Goal: Information Seeking & Learning: Check status

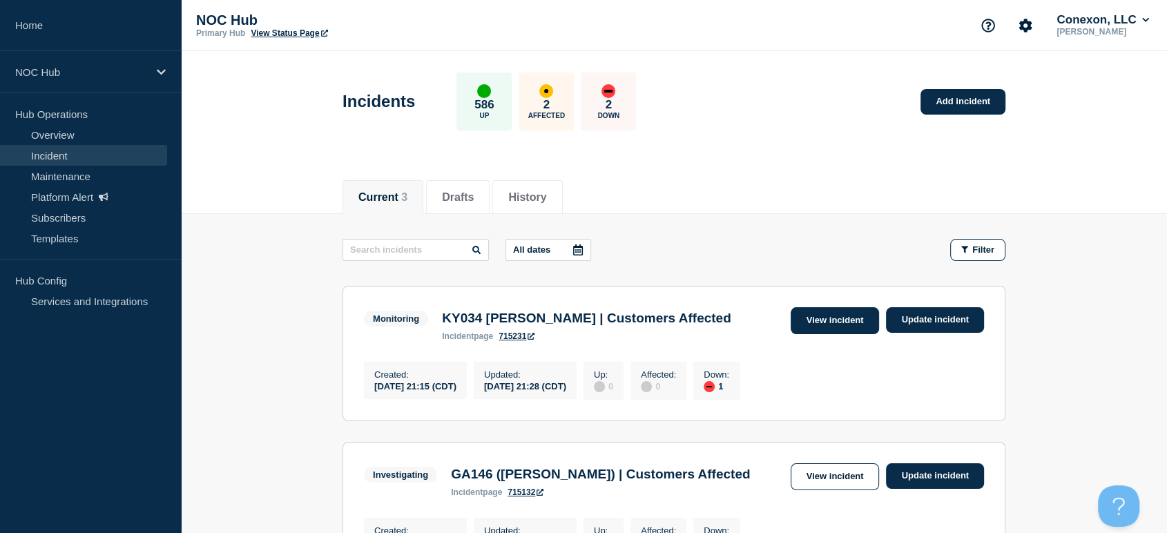
click at [813, 313] on link "View incident" at bounding box center [835, 320] width 89 height 27
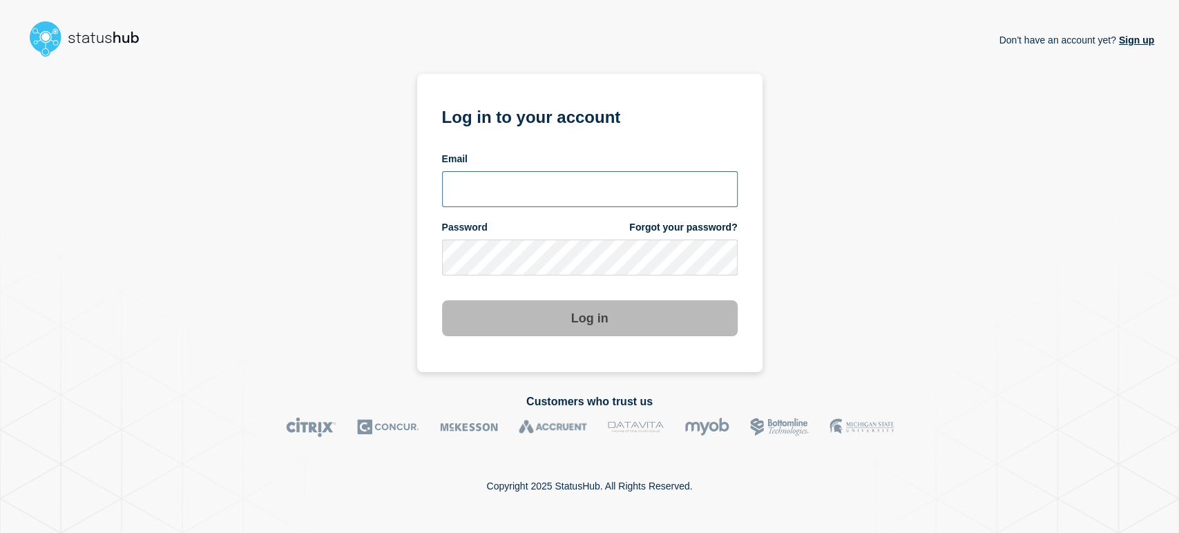
click at [546, 186] on input "email input" at bounding box center [590, 189] width 296 height 36
type input "sean.webb@conexon.us"
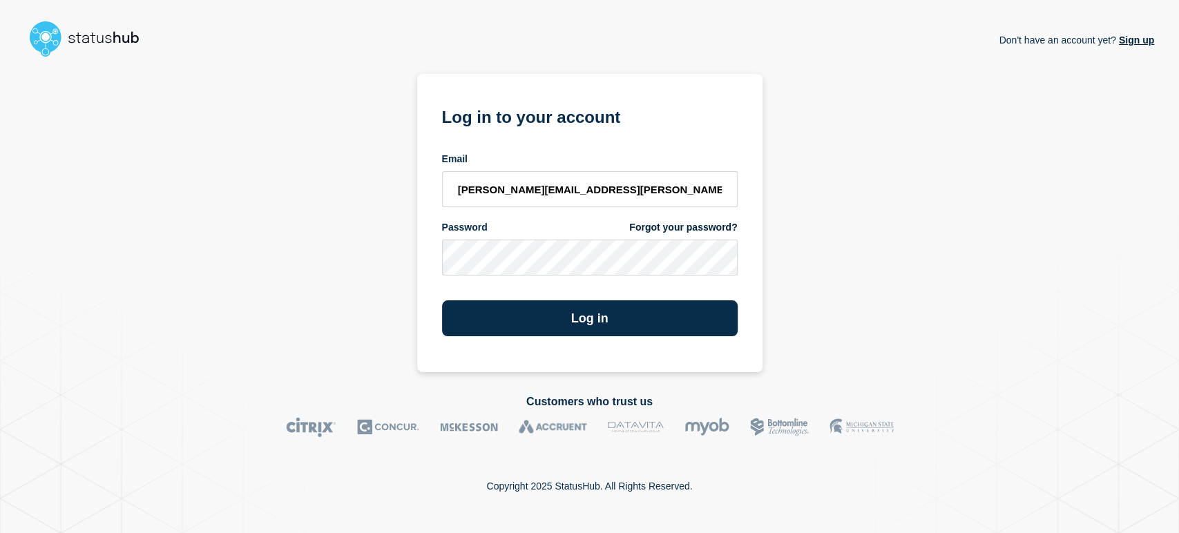
click at [442, 300] on button "Log in" at bounding box center [590, 318] width 296 height 36
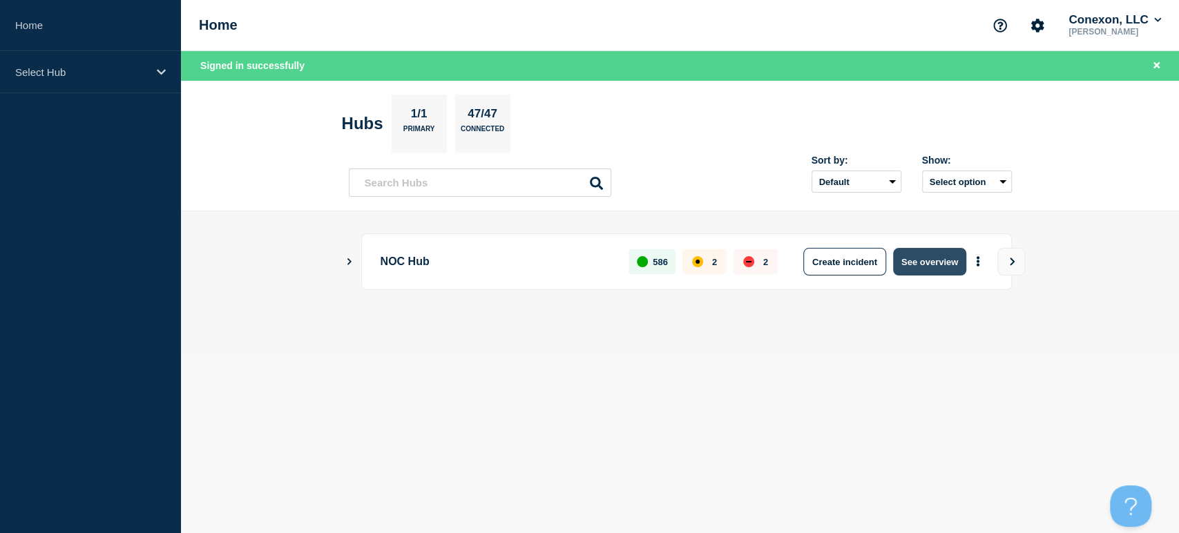
click at [913, 269] on button "See overview" at bounding box center [929, 262] width 73 height 28
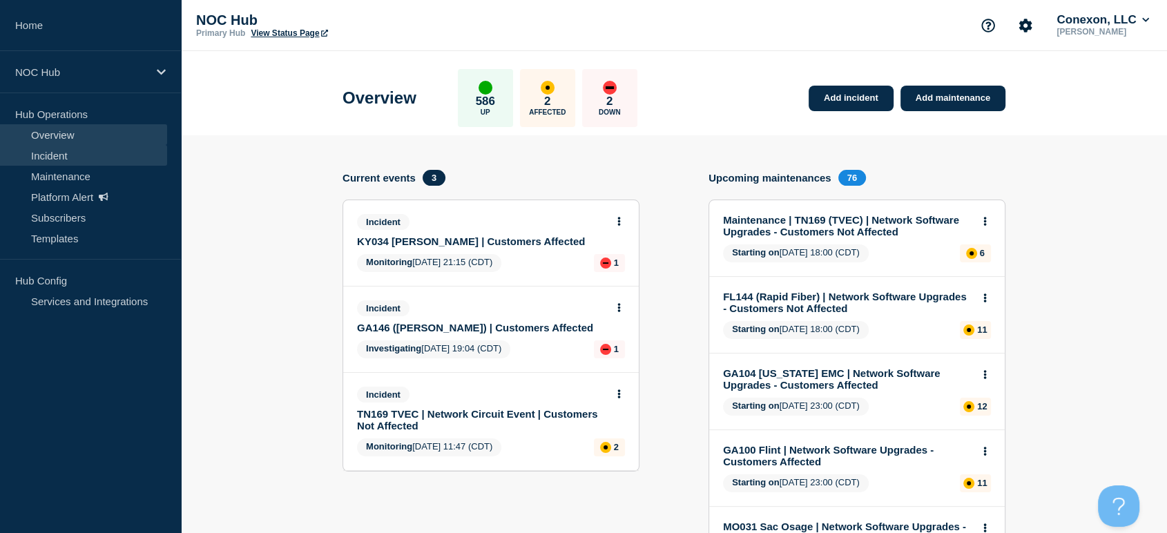
click at [70, 154] on link "Incident" at bounding box center [83, 155] width 167 height 21
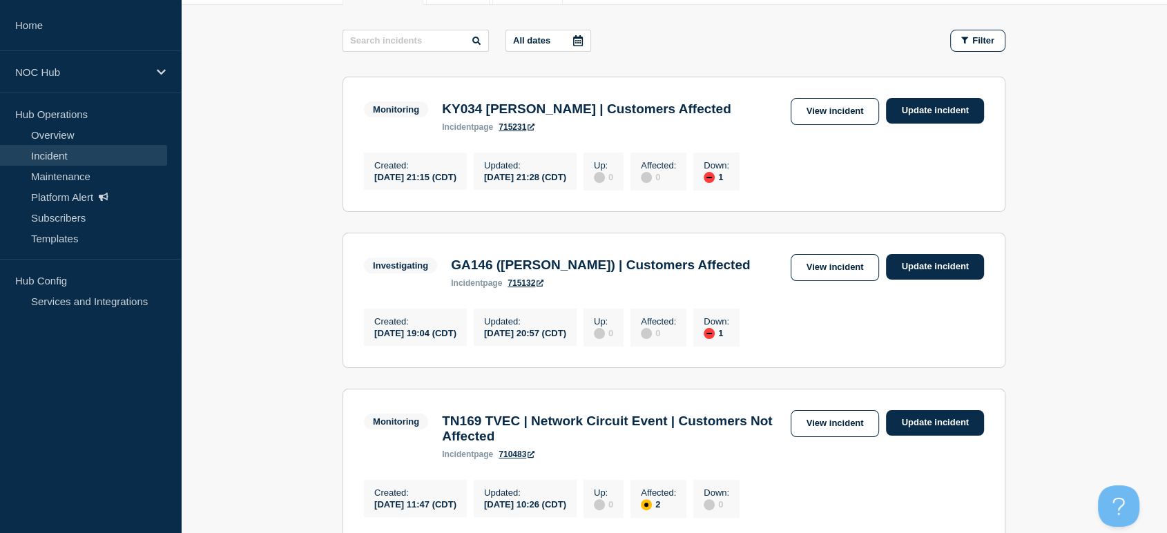
scroll to position [230, 0]
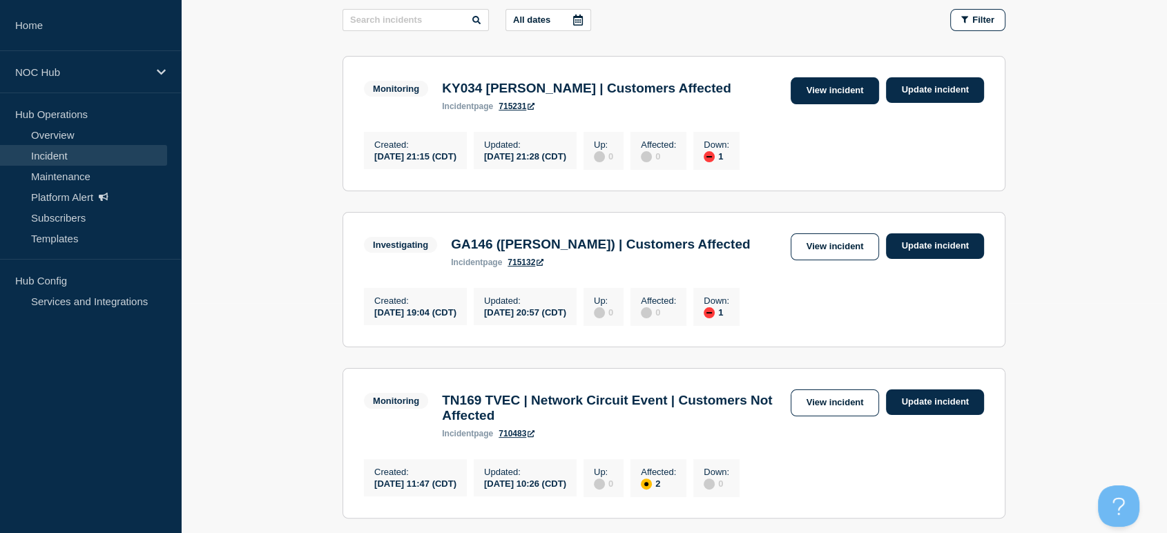
click at [802, 95] on link "View incident" at bounding box center [835, 90] width 89 height 27
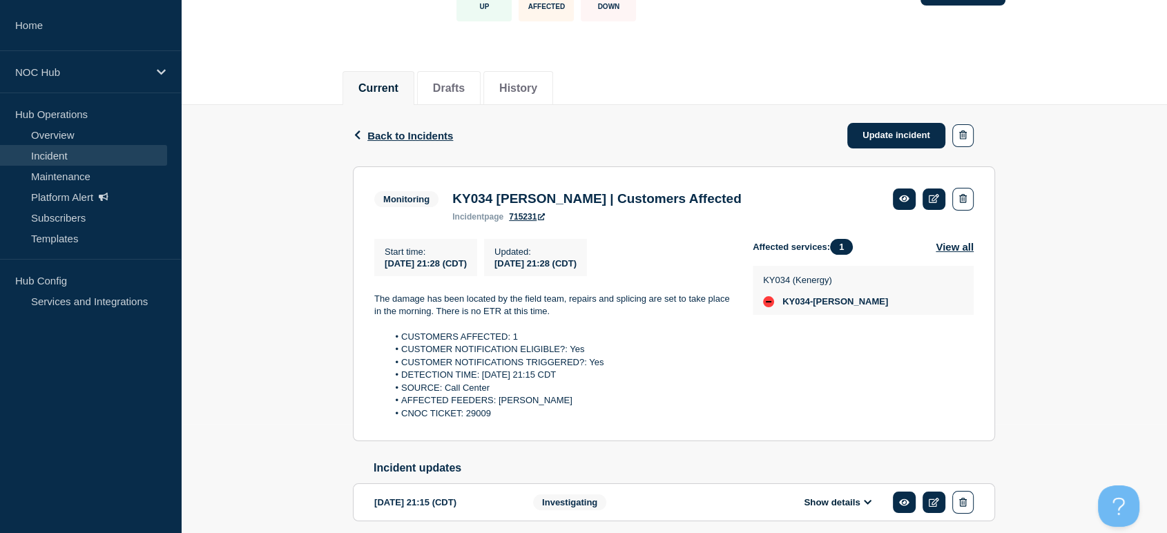
scroll to position [17, 0]
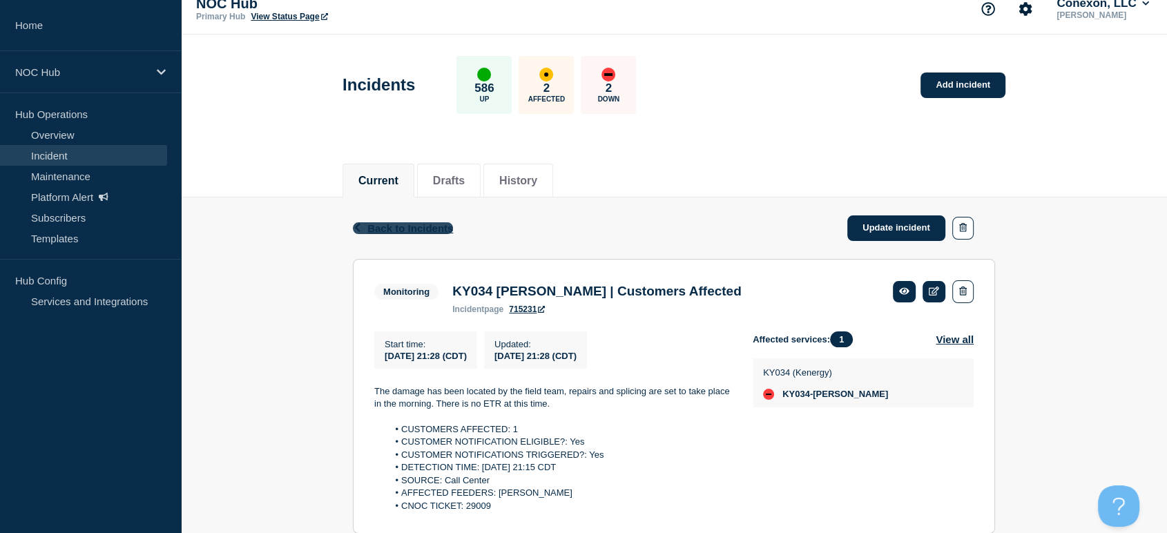
click at [377, 232] on span "Back to Incidents" at bounding box center [410, 228] width 86 height 12
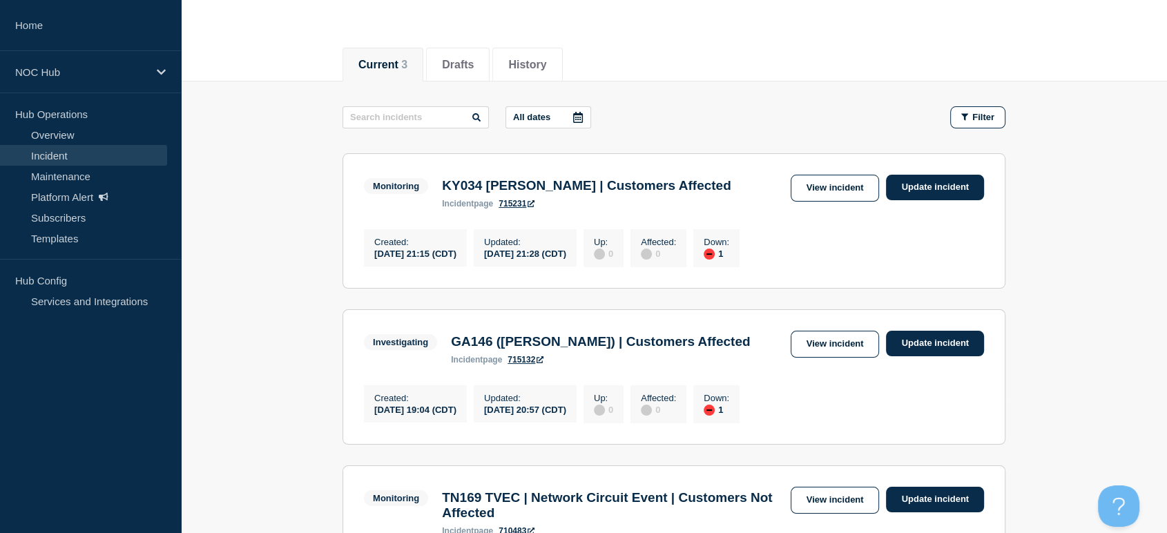
scroll to position [230, 0]
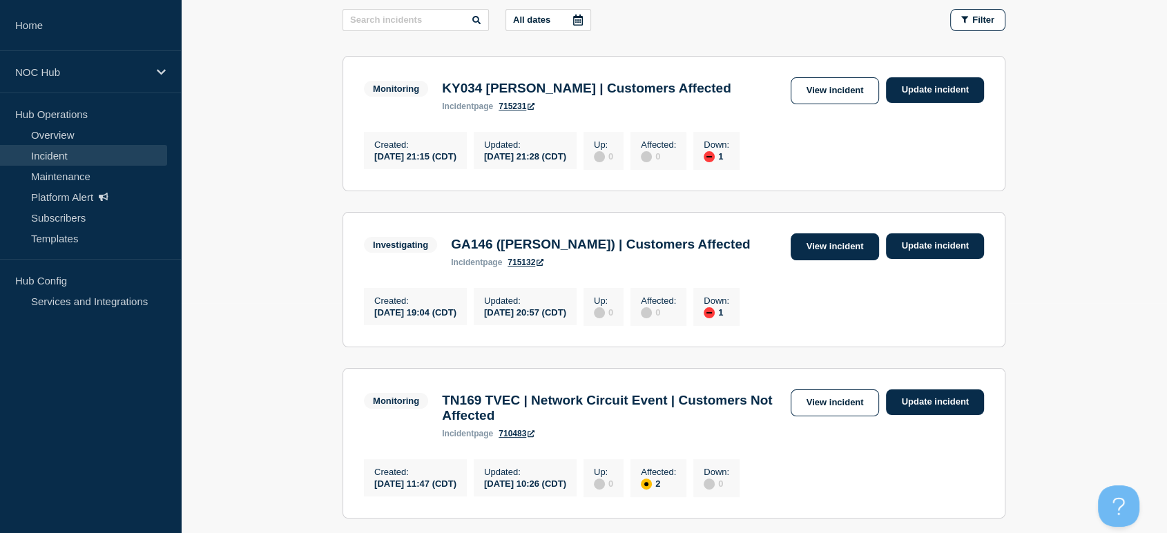
click at [842, 260] on link "View incident" at bounding box center [835, 246] width 89 height 27
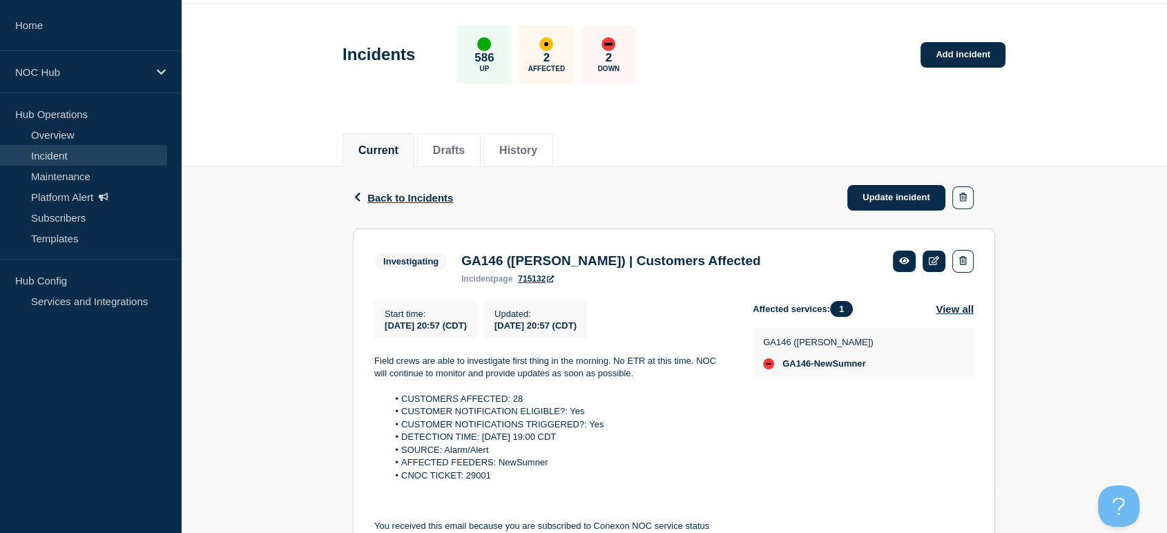
scroll to position [230, 0]
